Goal: Task Accomplishment & Management: Complete application form

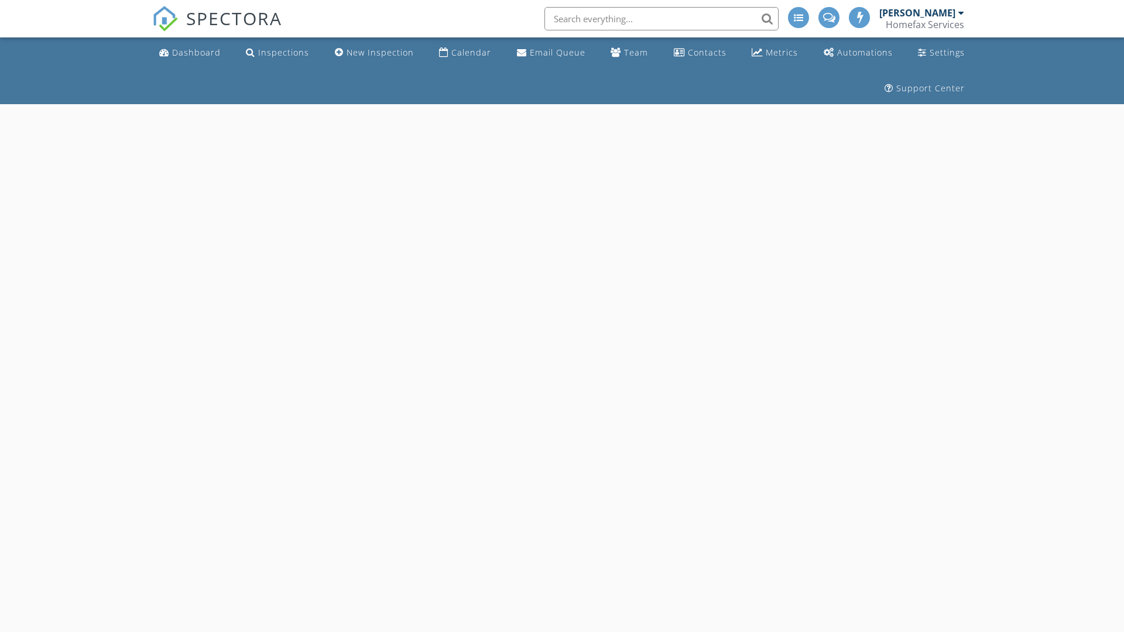
select select "8"
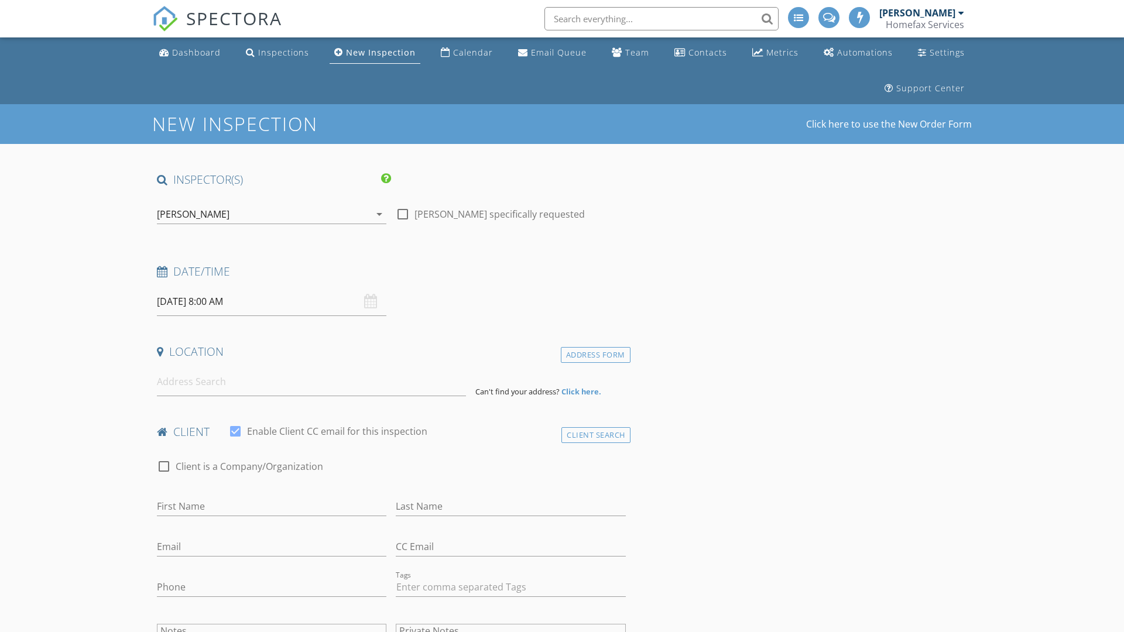
click at [272, 301] on input "09/30/2025 8:00 AM" at bounding box center [271, 301] width 229 height 29
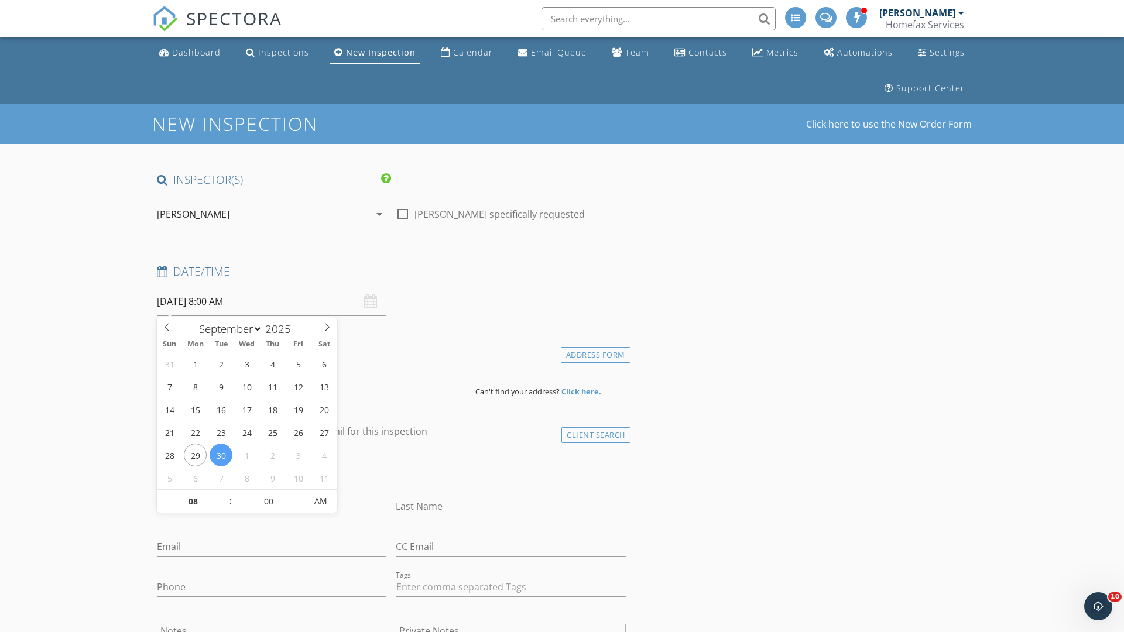
click at [282, 328] on input "2025" at bounding box center [281, 329] width 39 height 16
type input "2025"
click at [193, 501] on input "08" at bounding box center [193, 501] width 72 height 23
click at [268, 500] on input "00" at bounding box center [268, 500] width 72 height 23
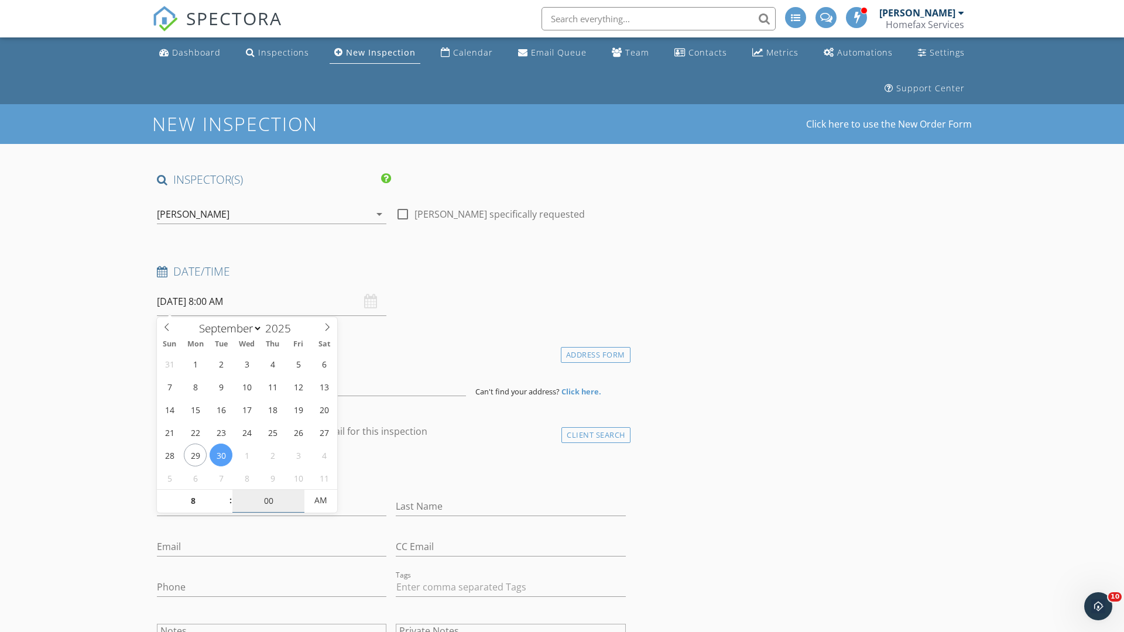
type input "08"
type input "30"
type input "09/30/2025 8:30 AM"
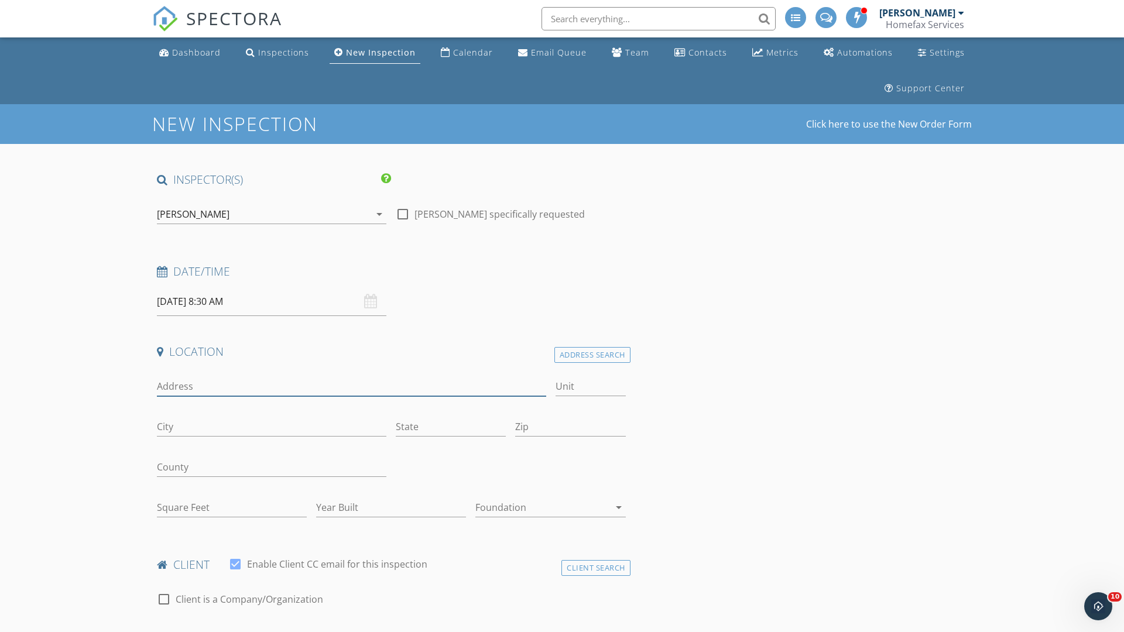
click at [351, 386] on input "Address" at bounding box center [351, 386] width 389 height 19
type input "[STREET_ADDRESS]"
click at [272, 427] on input "City" at bounding box center [271, 426] width 229 height 19
type input "55398"
click at [451, 427] on input "State" at bounding box center [451, 426] width 110 height 19
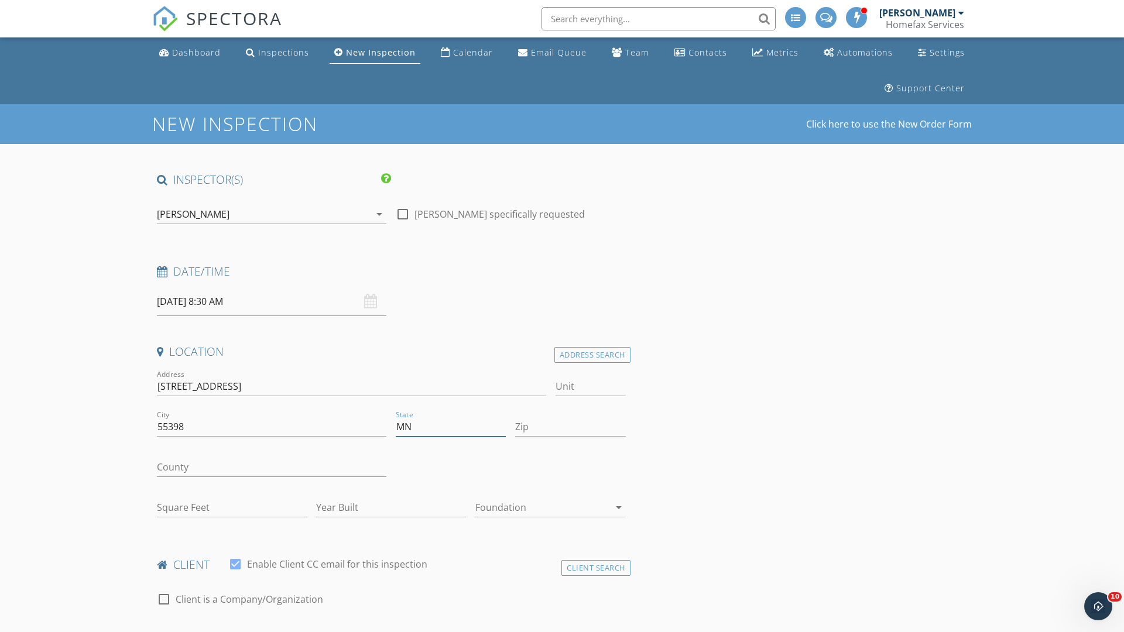
type input "MN"
click at [570, 427] on input "Zip" at bounding box center [570, 426] width 110 height 19
type input "[PERSON_NAME]"
click at [272, 630] on input "First Name" at bounding box center [271, 639] width 229 height 19
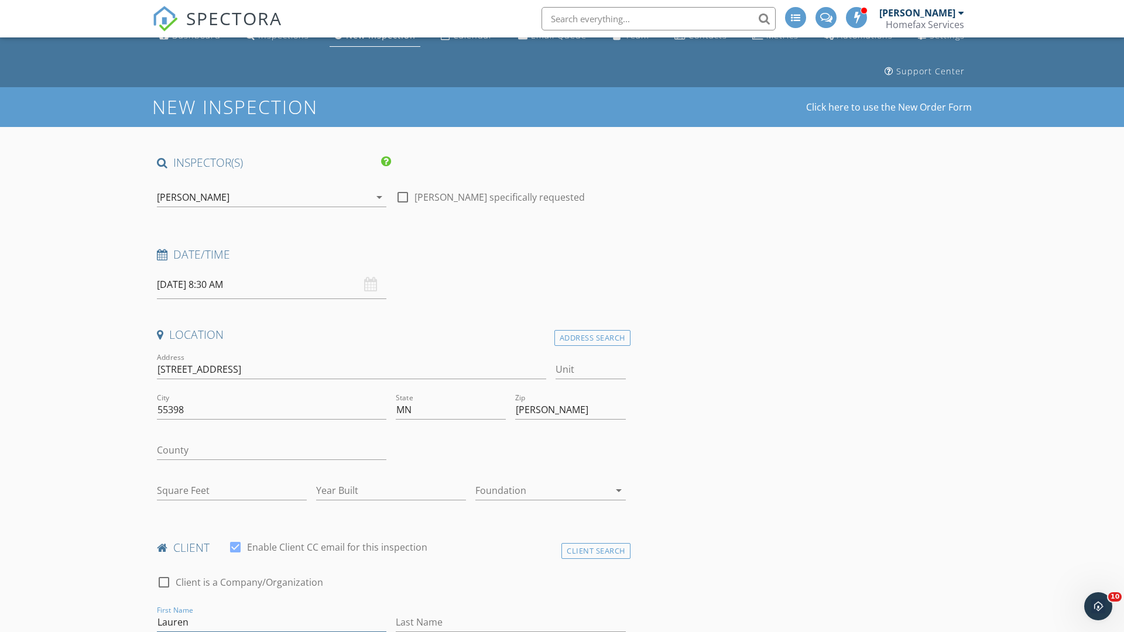
type input "Lauren"
click at [510, 622] on input "Last Name" at bounding box center [510, 622] width 229 height 19
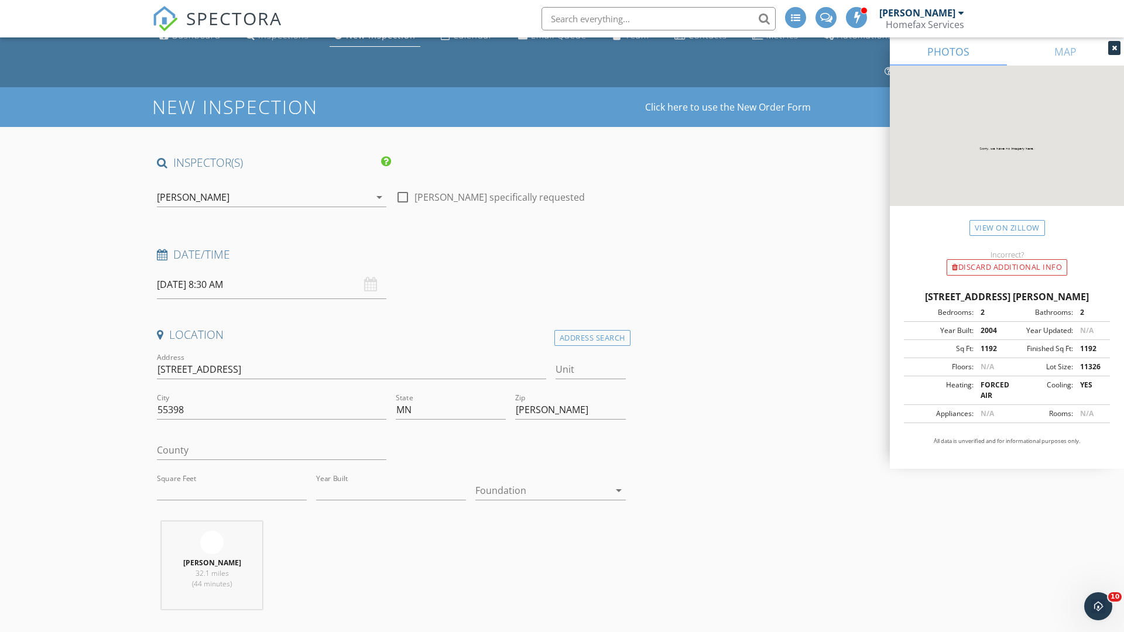
type input "Housto"
type input "1192"
type input "2004"
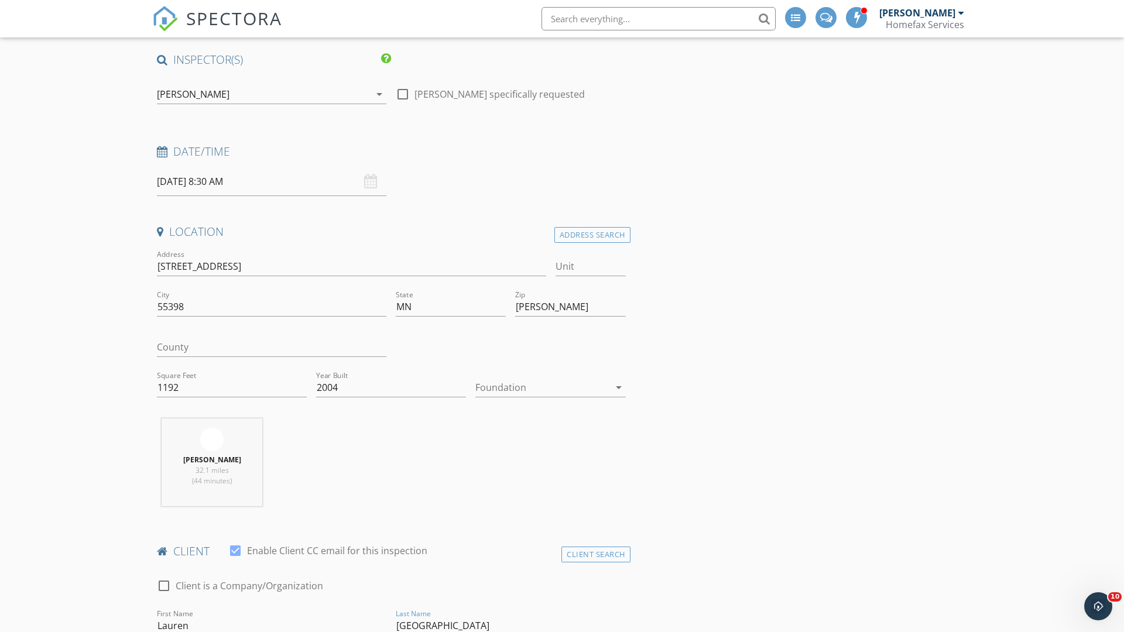
type input "[GEOGRAPHIC_DATA]"
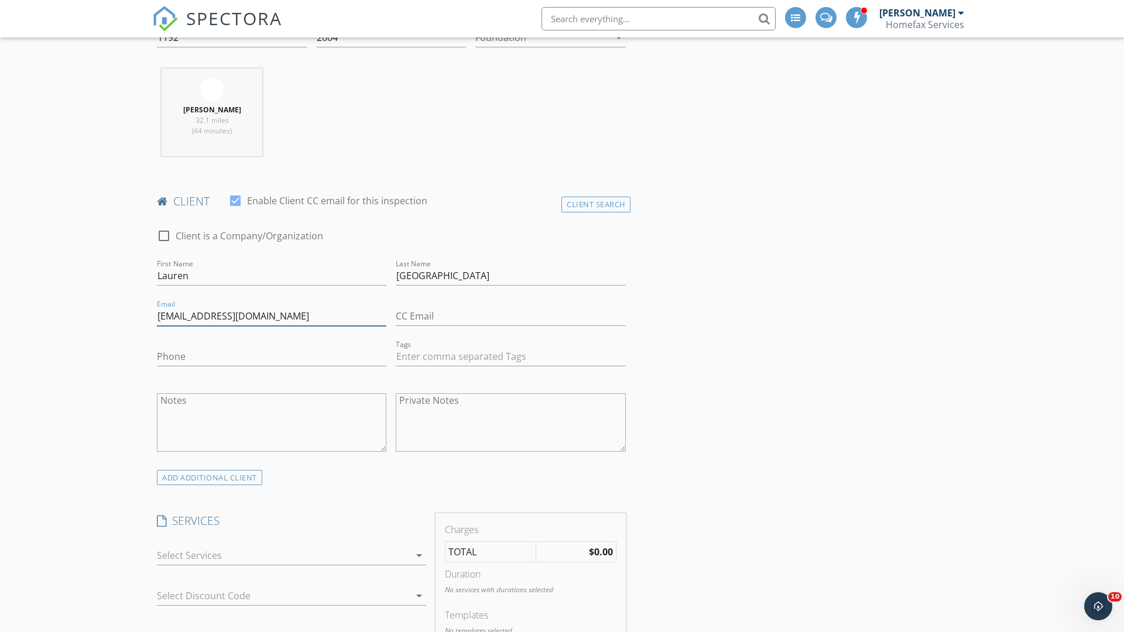
type input "[EMAIL_ADDRESS][DOMAIN_NAME]"
click at [272, 356] on input "Phone" at bounding box center [271, 356] width 229 height 19
type input "[PHONE_NUMBER]"
click at [283, 555] on div at bounding box center [283, 555] width 253 height 19
click at [304, 560] on div "General Home Inspection" at bounding box center [304, 559] width 225 height 23
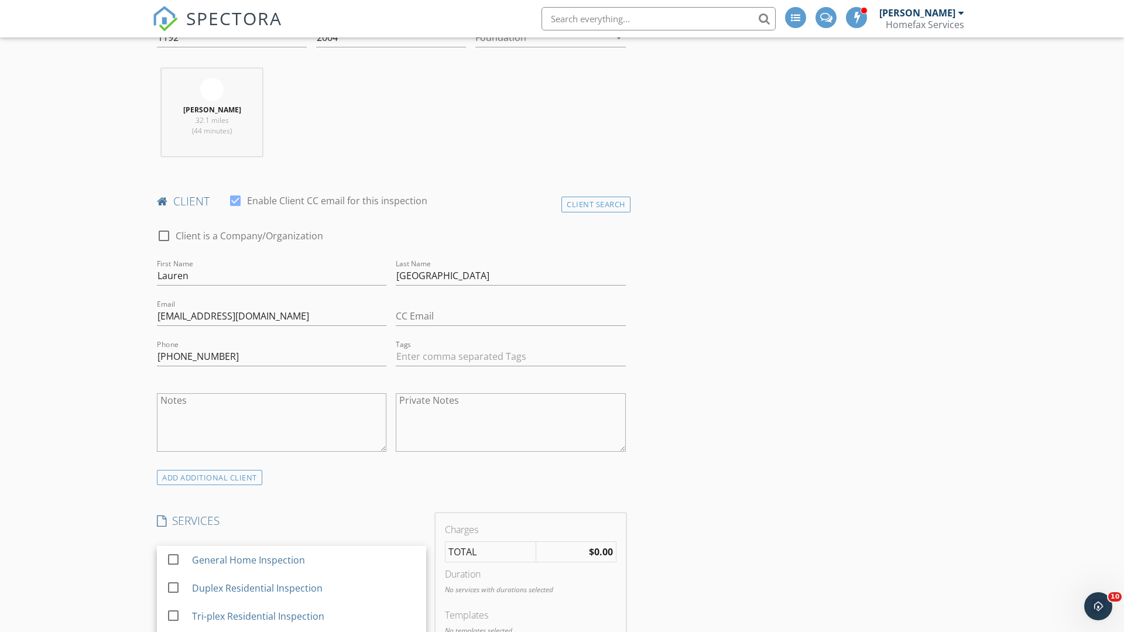
checkbox input "false"
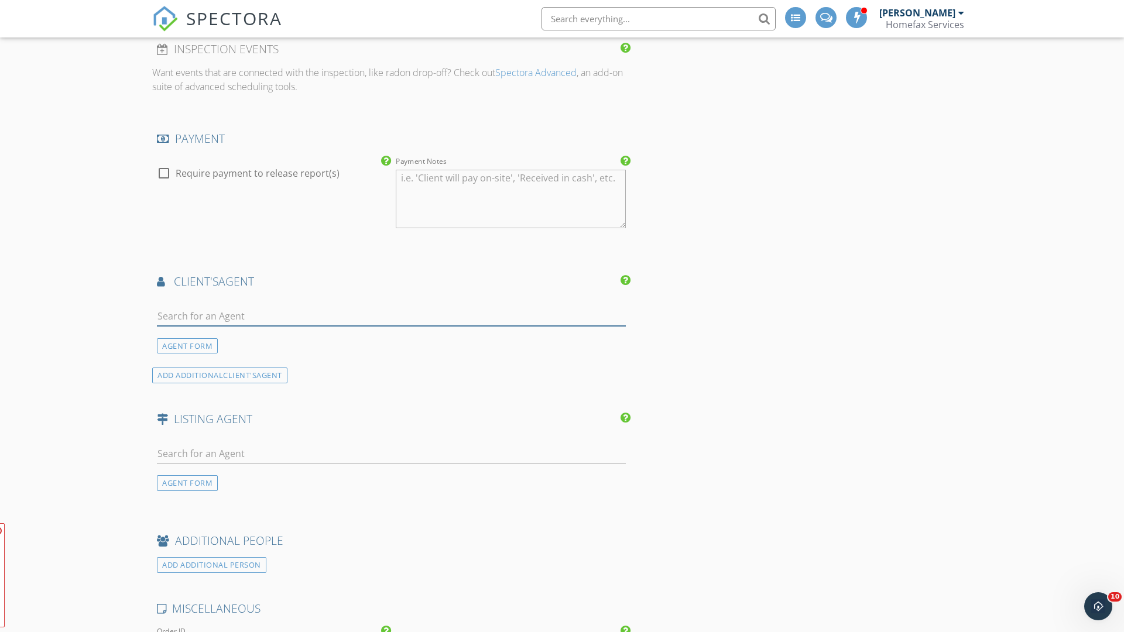
click at [391, 316] on input "text" at bounding box center [391, 316] width 469 height 19
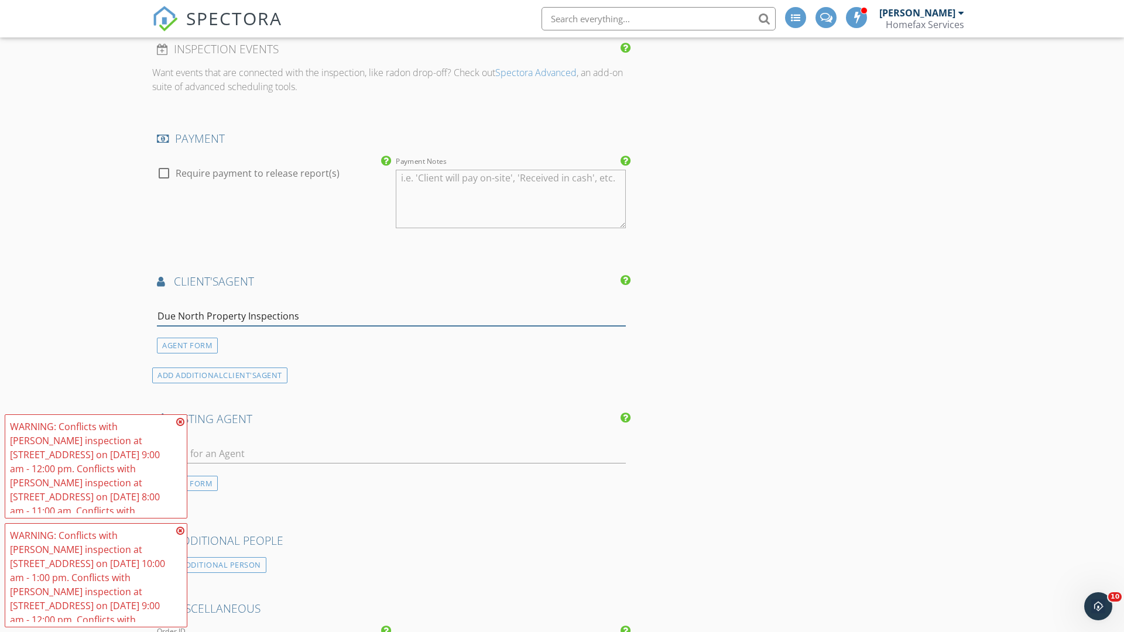
type input "Due North Property Inspections*"
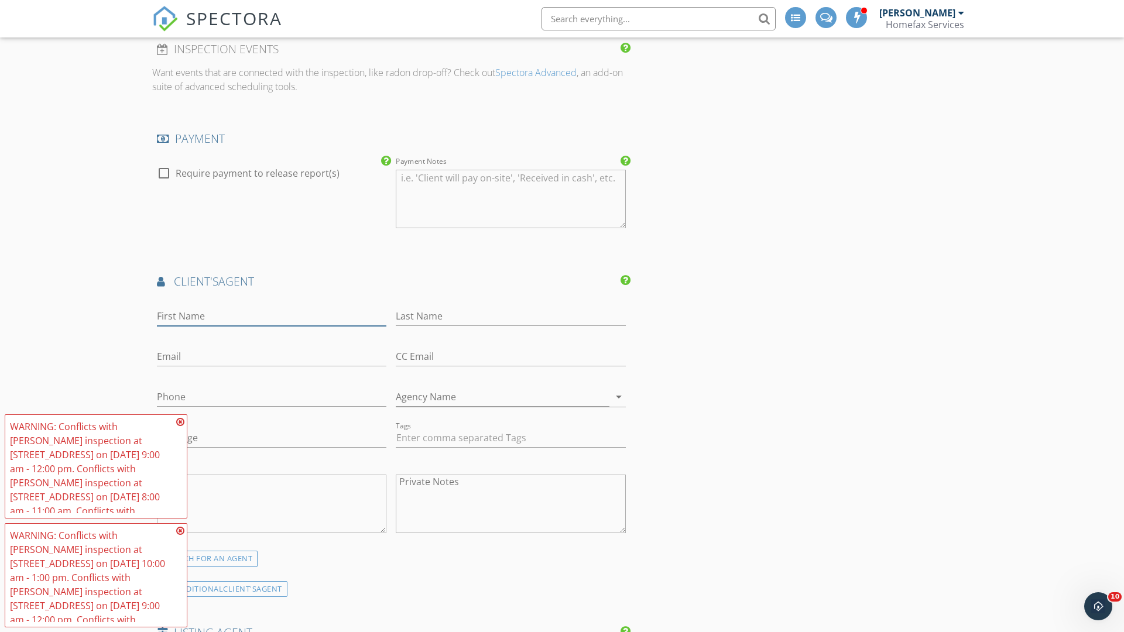
click at [272, 316] on input "First Name" at bounding box center [271, 316] width 229 height 19
type input "[PERSON_NAME]"
click at [510, 316] on input "text" at bounding box center [510, 316] width 229 height 19
type input "[PERSON_NAME]"
click at [272, 356] on input "text" at bounding box center [271, 356] width 229 height 19
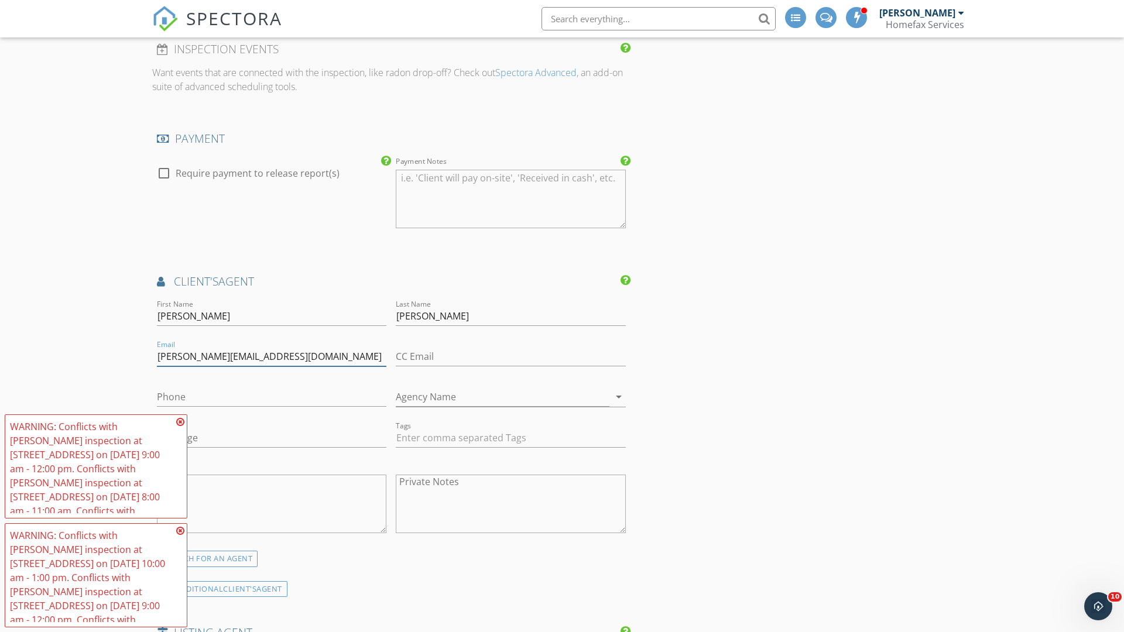
type input "[PERSON_NAME][EMAIL_ADDRESS][DOMAIN_NAME]"
click at [272, 397] on input "text" at bounding box center [271, 396] width 229 height 19
type input "[PHONE_NUMBER]"
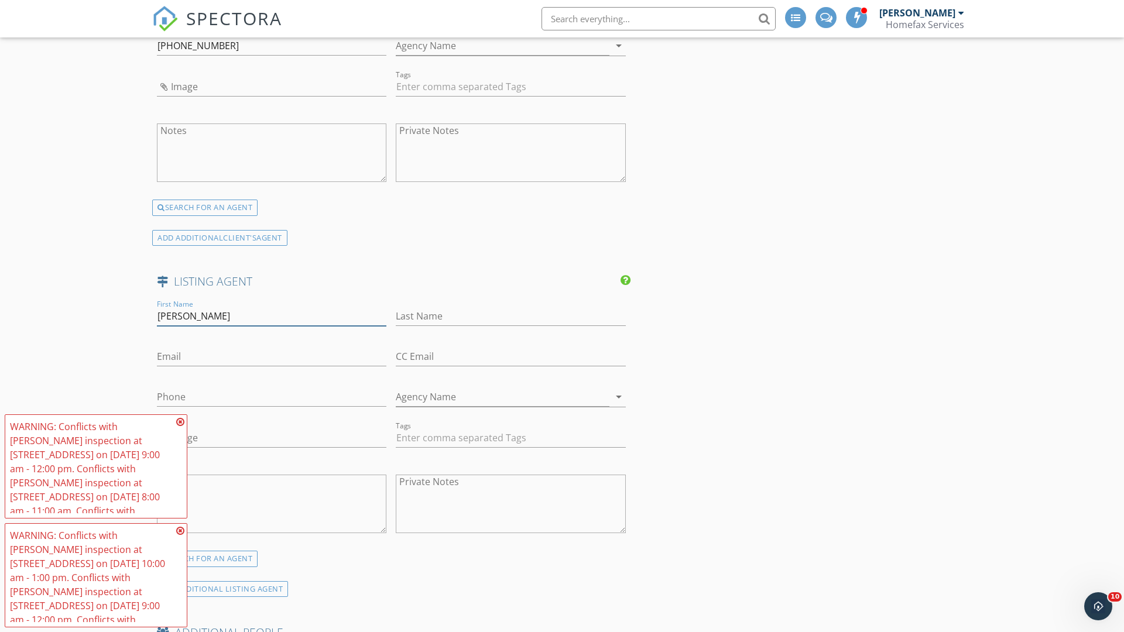
type input "FORREST"
click at [510, 316] on input "text" at bounding box center [510, 316] width 229 height 19
type input "LEHMAN"
click at [272, 356] on input "text" at bounding box center [271, 356] width 229 height 19
type input "[EMAIL_ADDRESS][DOMAIN_NAME]"
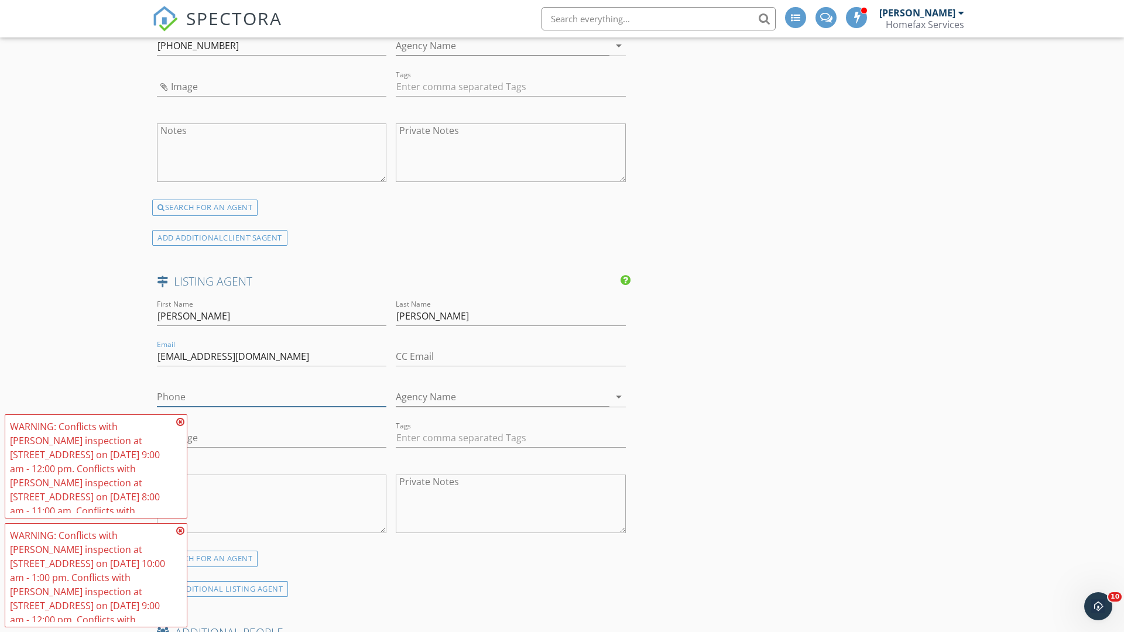
click at [272, 397] on input "text" at bounding box center [271, 396] width 229 height 19
type input "[PHONE_NUMBER]"
